Goal: Go to known website: Go to known website

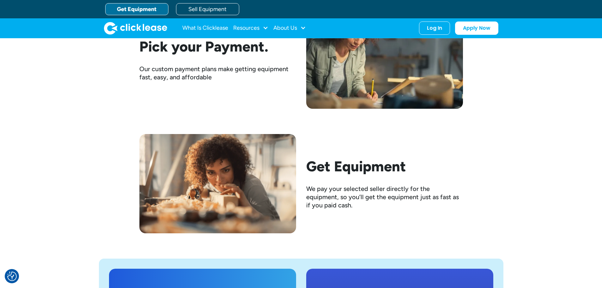
scroll to position [998, 0]
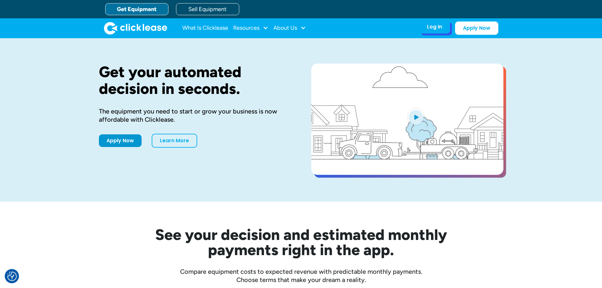
click at [434, 29] on div "Log In" at bounding box center [434, 27] width 15 height 6
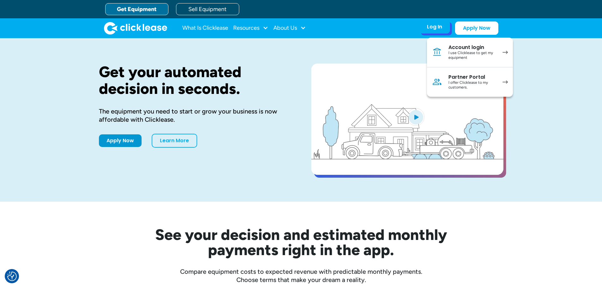
click at [501, 55] on link "Account login I use Clicklease to get my equipment" at bounding box center [470, 53] width 86 height 30
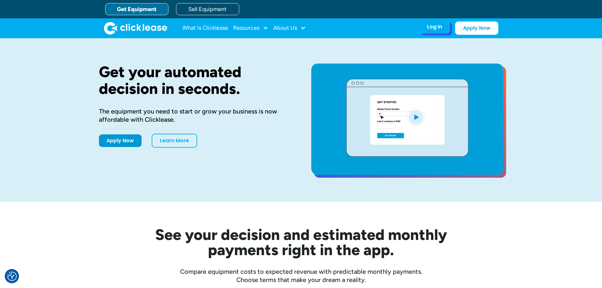
click at [442, 30] on div "Log In Account login I use Clicklease to get my equipment Partner Portal I offe…" at bounding box center [434, 26] width 31 height 13
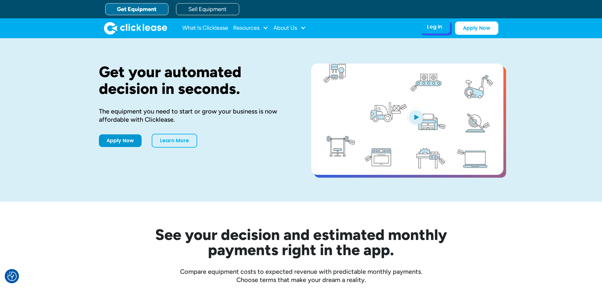
click at [439, 27] on div "Log In" at bounding box center [434, 27] width 15 height 6
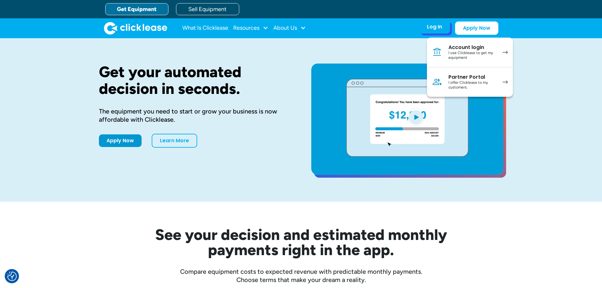
click at [472, 52] on div "I use Clicklease to get my equipment" at bounding box center [472, 56] width 48 height 10
